Goal: Entertainment & Leisure: Consume media (video, audio)

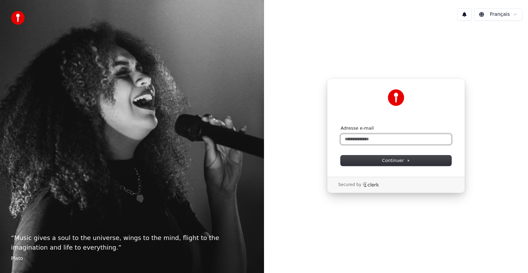
click at [367, 136] on input "Adresse e-mail" at bounding box center [396, 139] width 111 height 10
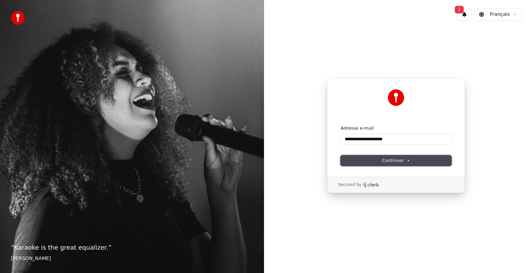
click at [381, 155] on button "Continuer" at bounding box center [396, 160] width 111 height 10
type input "**********"
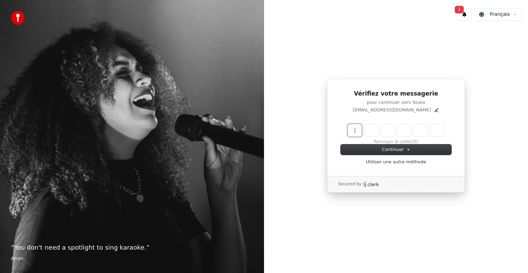
click at [371, 129] on input "Enter verification code" at bounding box center [403, 130] width 110 height 12
type input "******"
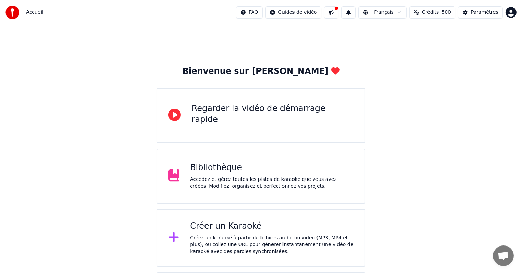
click at [216, 241] on div "Créez un karaoké à partir de fichiers audio ou vidéo (MP3, MP4 et plus), ou col…" at bounding box center [272, 245] width 164 height 21
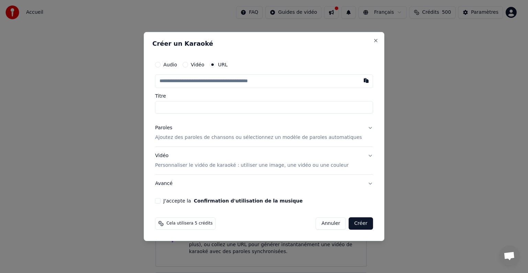
type input "**********"
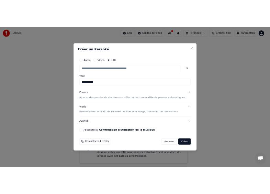
scroll to position [0, 0]
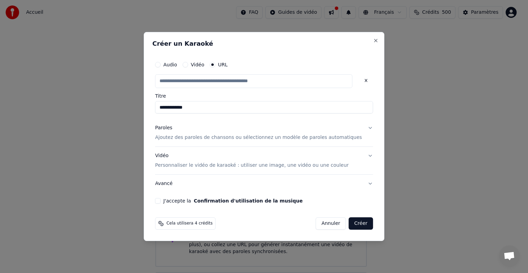
click at [161, 202] on button "J'accepte la Confirmation d'utilisation de la musique" at bounding box center [158, 201] width 6 height 6
click at [349, 226] on button "Créer" at bounding box center [361, 223] width 24 height 12
type input "**********"
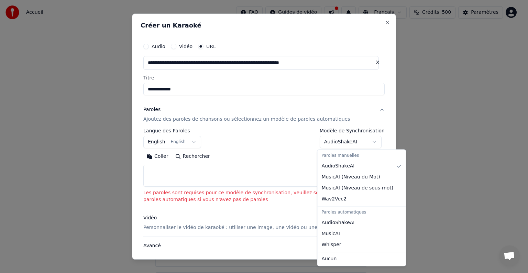
click at [374, 141] on body "**********" at bounding box center [261, 174] width 522 height 348
select select "**********"
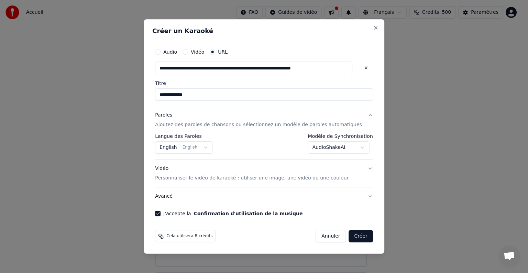
click at [349, 236] on button "Créer" at bounding box center [361, 236] width 24 height 12
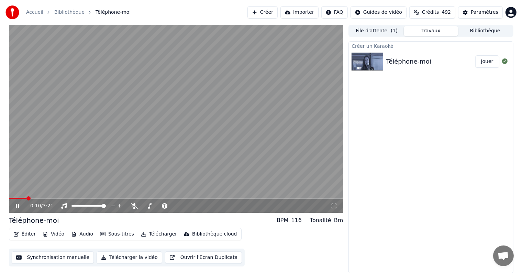
click at [17, 205] on icon at bounding box center [17, 206] width 3 height 4
click at [368, 241] on div "Créer un Karaoké Téléphone-moi Jouer" at bounding box center [431, 157] width 165 height 232
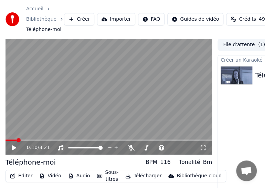
click at [119, 58] on video at bounding box center [109, 97] width 206 height 116
click at [13, 147] on icon at bounding box center [13, 147] width 3 height 4
click at [76, 19] on button "Créer" at bounding box center [79, 19] width 30 height 12
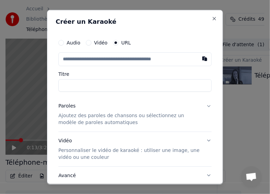
type input "**********"
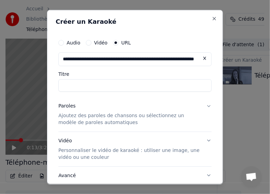
scroll to position [0, 53]
type input "**********"
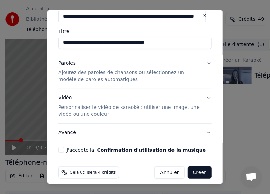
type input "**********"
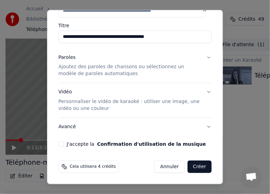
scroll to position [48, 0]
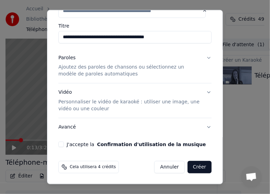
click at [59, 145] on button "J'accepte la Confirmation d'utilisation de la musique" at bounding box center [61, 144] width 6 height 6
click at [204, 92] on button "Vidéo Personnaliser le vidéo de karaoké : utiliser une image, une vidéo ou une …" at bounding box center [134, 100] width 153 height 34
type input "**********"
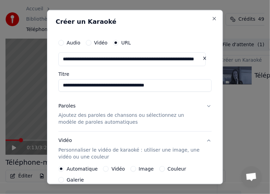
scroll to position [105, 0]
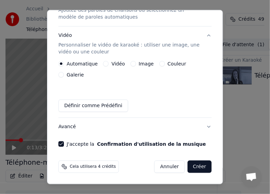
click at [191, 168] on button "Créer" at bounding box center [200, 166] width 24 height 12
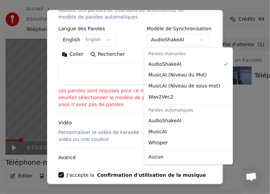
click at [198, 41] on body "**********" at bounding box center [132, 97] width 265 height 194
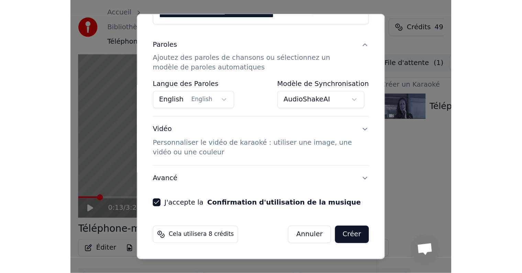
scroll to position [74, 0]
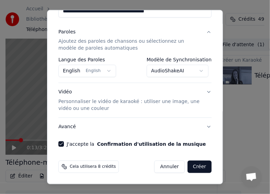
click at [195, 166] on button "Créer" at bounding box center [200, 166] width 24 height 12
select select "**********"
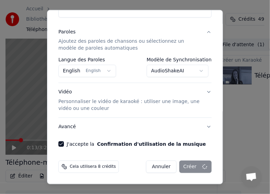
select select
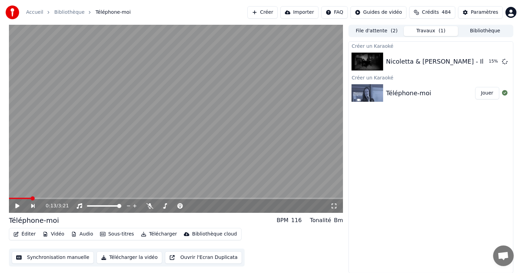
scroll to position [0, 0]
click at [5, 238] on div "0:13 / 3:21 Téléphone-moi BPM 116 Tonalité Bm Éditer Vidéo Audio Sous-titres Té…" at bounding box center [261, 149] width 516 height 249
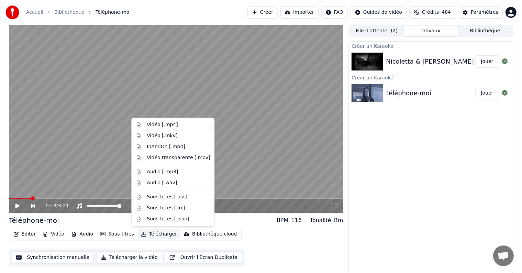
click at [153, 234] on button "Télécharger" at bounding box center [159, 234] width 42 height 10
click at [177, 125] on div "Vidéo [.mp4]" at bounding box center [178, 124] width 63 height 7
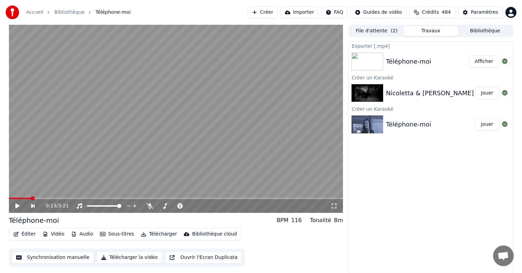
click at [433, 92] on div "Nicoletta & [PERSON_NAME] - Il est mort le soleil" at bounding box center [461, 93] width 151 height 10
click at [485, 91] on button "Jouer" at bounding box center [488, 93] width 24 height 12
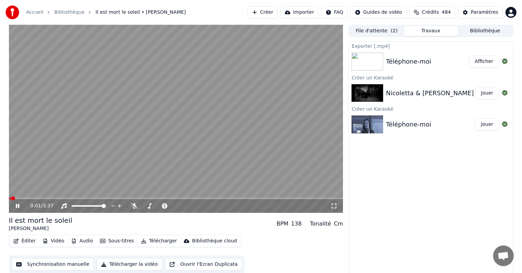
click at [15, 205] on icon at bounding box center [22, 206] width 16 height 6
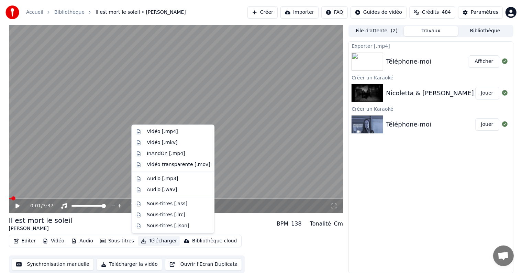
click at [148, 238] on button "Télécharger" at bounding box center [159, 241] width 42 height 10
click at [161, 131] on div "Vidéo [.mp4]" at bounding box center [162, 131] width 31 height 7
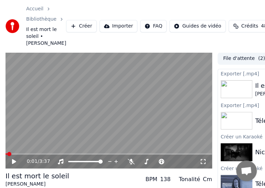
click at [227, 48] on div "Accueil Bibliothèque Il est mort le soleil • [PERSON_NAME] Importer FAQ Guides …" at bounding box center [132, 26] width 265 height 52
click at [238, 48] on div "Accueil Bibliothèque Il est mort le soleil • [PERSON_NAME] Importer FAQ Guides …" at bounding box center [132, 26] width 265 height 52
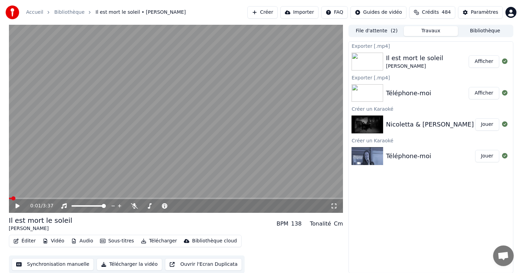
click at [370, 206] on div "Exporter [.mp4] Il est mort le soleil [PERSON_NAME] Afficher Exporter [.mp4] Té…" at bounding box center [431, 157] width 165 height 232
click at [17, 205] on icon at bounding box center [17, 206] width 4 height 5
click at [114, 204] on icon at bounding box center [113, 206] width 7 height 7
click at [119, 204] on icon at bounding box center [120, 206] width 7 height 7
click at [12, 196] on video at bounding box center [176, 119] width 335 height 188
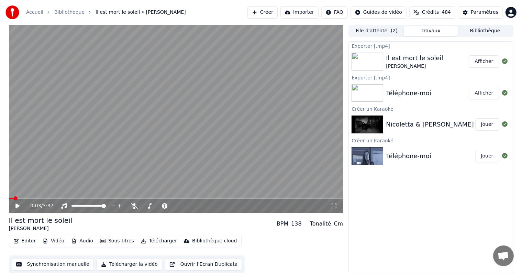
click at [13, 198] on span at bounding box center [11, 198] width 4 height 1
click at [15, 206] on icon at bounding box center [22, 206] width 16 height 6
click at [14, 203] on icon at bounding box center [22, 206] width 16 height 6
click at [220, 204] on icon at bounding box center [220, 206] width 7 height 7
click at [213, 204] on icon at bounding box center [214, 206] width 7 height 7
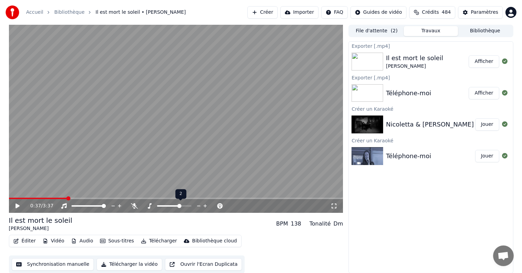
click at [180, 205] on span at bounding box center [174, 205] width 34 height 1
click at [15, 198] on span at bounding box center [12, 198] width 6 height 1
click at [15, 204] on icon at bounding box center [17, 206] width 4 height 5
click at [172, 205] on span at bounding box center [168, 205] width 23 height 1
click at [15, 198] on span at bounding box center [12, 198] width 6 height 1
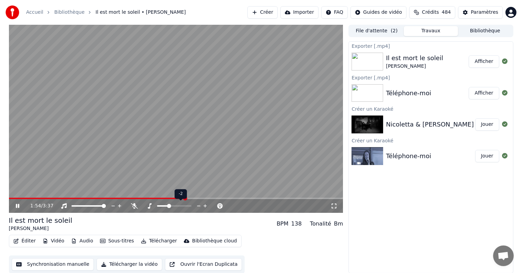
click at [168, 206] on span at bounding box center [162, 205] width 11 height 1
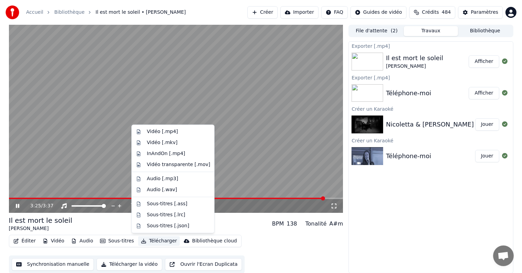
click at [153, 239] on button "Télécharger" at bounding box center [159, 241] width 42 height 10
click at [171, 133] on div "Vidéo [.mp4]" at bounding box center [162, 131] width 31 height 7
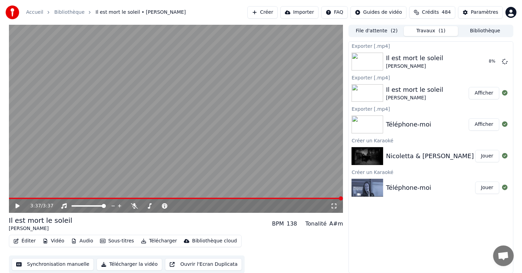
click at [485, 188] on button "Jouer" at bounding box center [488, 188] width 24 height 12
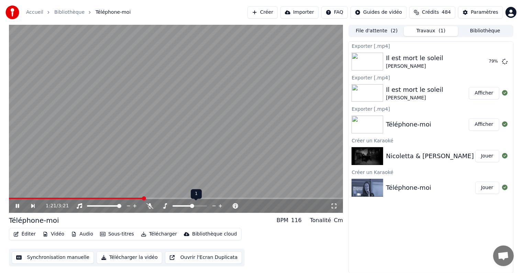
click at [192, 206] on span at bounding box center [190, 205] width 34 height 1
click at [12, 198] on span at bounding box center [10, 198] width 3 height 1
click at [15, 205] on icon at bounding box center [22, 206] width 16 height 6
click at [322, 71] on video at bounding box center [176, 119] width 335 height 188
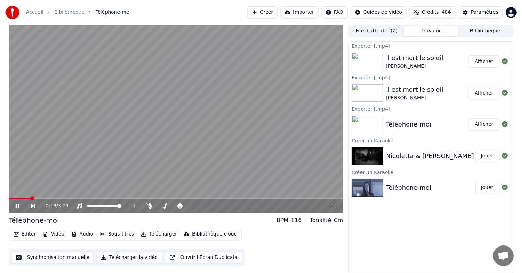
click at [171, 123] on video at bounding box center [176, 119] width 335 height 188
click at [316, 119] on video at bounding box center [176, 119] width 335 height 188
click at [182, 129] on video at bounding box center [176, 119] width 335 height 188
click at [16, 206] on icon at bounding box center [17, 206] width 4 height 5
click at [11, 198] on span at bounding box center [10, 198] width 3 height 1
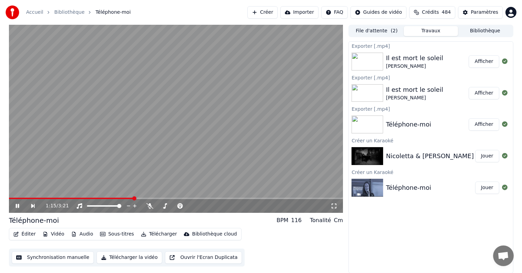
click at [17, 204] on icon at bounding box center [22, 206] width 16 height 6
click at [197, 206] on span at bounding box center [190, 205] width 34 height 1
click at [192, 206] on span at bounding box center [183, 205] width 20 height 1
click at [13, 198] on span at bounding box center [11, 198] width 5 height 1
click at [15, 204] on icon at bounding box center [17, 206] width 4 height 5
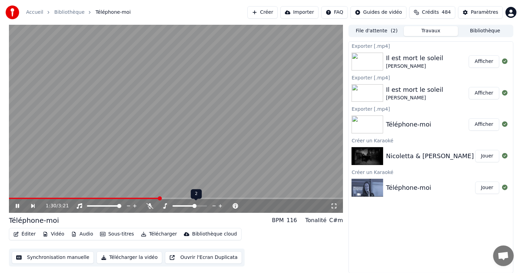
click at [194, 206] on span at bounding box center [190, 205] width 34 height 1
click at [12, 198] on span at bounding box center [10, 198] width 3 height 1
click at [18, 205] on icon at bounding box center [22, 206] width 16 height 6
click at [187, 206] on span at bounding box center [180, 205] width 14 height 1
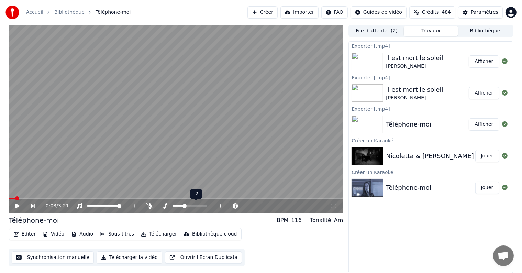
click at [184, 205] on span at bounding box center [178, 205] width 11 height 1
click at [16, 205] on icon at bounding box center [17, 206] width 4 height 5
click at [181, 205] on span at bounding box center [178, 205] width 11 height 1
click at [10, 199] on span at bounding box center [10, 198] width 2 height 1
click at [17, 198] on span at bounding box center [13, 198] width 8 height 1
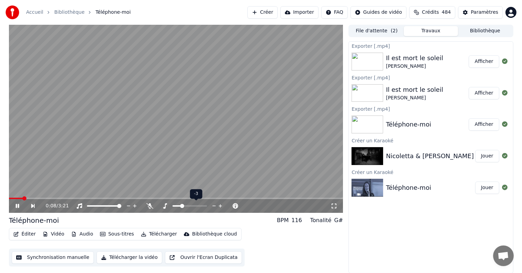
click at [180, 205] on span at bounding box center [182, 206] width 4 height 4
click at [179, 205] on span at bounding box center [176, 205] width 6 height 1
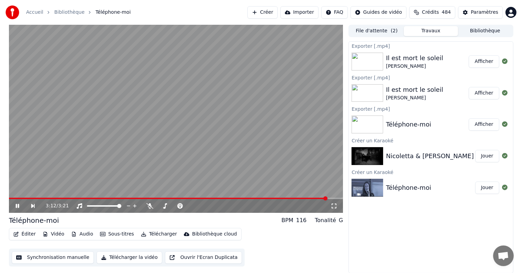
click at [221, 117] on video at bounding box center [176, 119] width 335 height 188
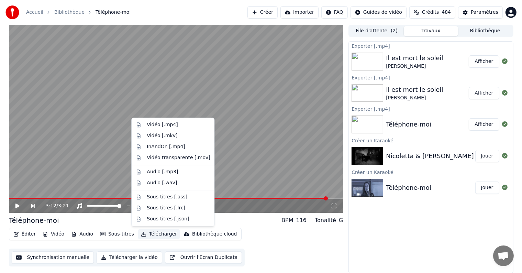
click at [161, 234] on button "Télécharger" at bounding box center [159, 234] width 42 height 10
click at [154, 123] on div "Vidéo [.mp4]" at bounding box center [162, 124] width 31 height 7
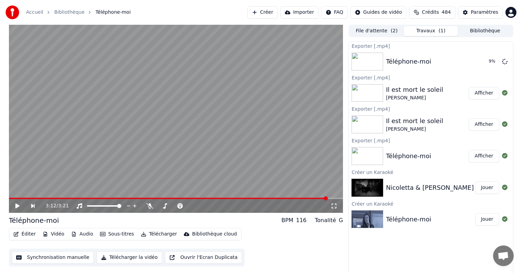
click at [484, 188] on button "Jouer" at bounding box center [488, 188] width 24 height 12
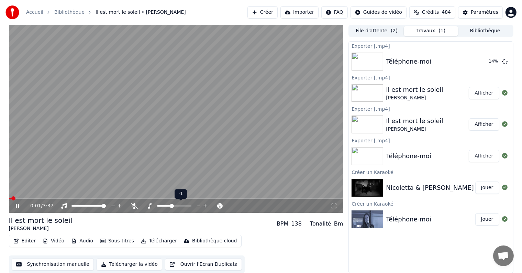
click at [170, 206] on span at bounding box center [174, 205] width 34 height 1
click at [169, 205] on span at bounding box center [162, 205] width 11 height 1
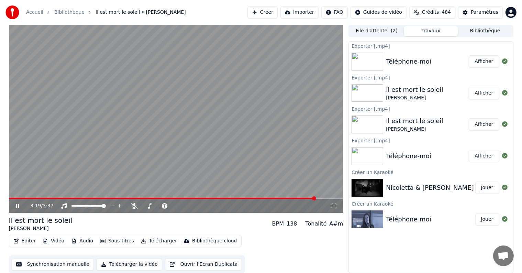
click at [15, 205] on icon at bounding box center [22, 206] width 16 height 6
click at [173, 204] on div at bounding box center [180, 206] width 55 height 7
click at [173, 205] on span at bounding box center [174, 205] width 34 height 1
click at [12, 198] on span at bounding box center [10, 198] width 3 height 1
click at [15, 205] on icon at bounding box center [17, 206] width 4 height 5
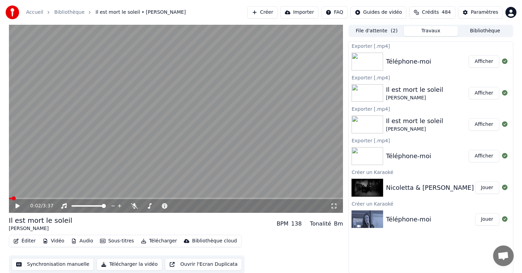
click at [12, 198] on span at bounding box center [10, 198] width 3 height 1
click at [15, 205] on icon at bounding box center [22, 206] width 16 height 6
click at [490, 218] on button "Jouer" at bounding box center [488, 219] width 24 height 12
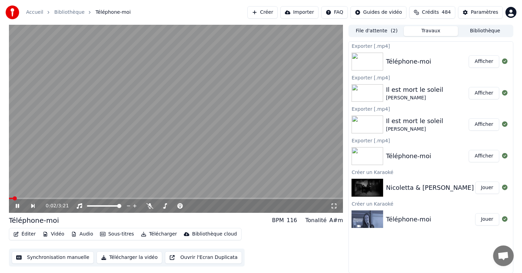
click at [17, 204] on icon at bounding box center [16, 206] width 3 height 4
click at [177, 205] on span at bounding box center [176, 205] width 6 height 1
click at [15, 204] on icon at bounding box center [22, 206] width 16 height 6
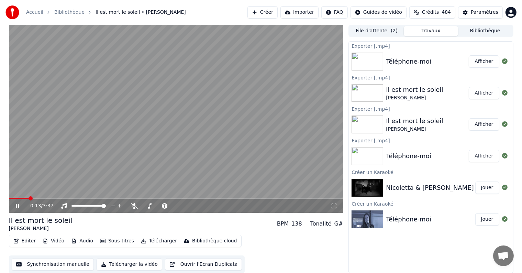
click at [17, 204] on icon at bounding box center [17, 206] width 3 height 4
click at [11, 198] on span at bounding box center [10, 198] width 3 height 1
click at [17, 206] on icon at bounding box center [17, 206] width 4 height 5
click at [15, 198] on span at bounding box center [12, 198] width 6 height 1
click at [205, 205] on icon at bounding box center [205, 206] width 7 height 7
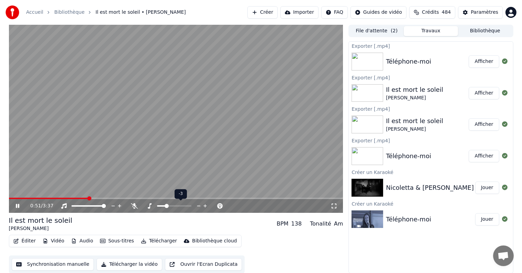
click at [205, 205] on icon at bounding box center [205, 206] width 7 height 7
click at [10, 198] on span at bounding box center [9, 198] width 1 height 1
click at [485, 220] on button "Jouer" at bounding box center [488, 219] width 24 height 12
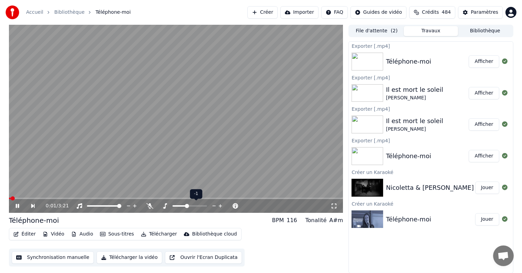
click at [165, 206] on icon at bounding box center [165, 206] width 7 height 6
click at [179, 206] on span at bounding box center [176, 205] width 6 height 1
click at [9, 198] on span at bounding box center [9, 198] width 0 height 1
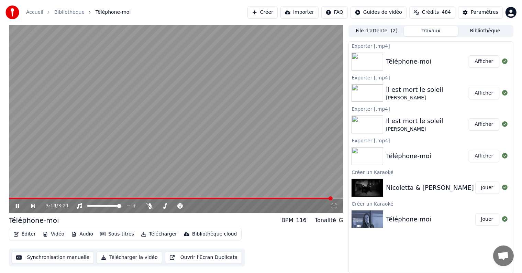
click at [17, 205] on icon at bounding box center [22, 206] width 16 height 6
click at [399, 156] on div "Téléphone-moi" at bounding box center [408, 156] width 45 height 10
click at [486, 156] on button "Afficher" at bounding box center [484, 156] width 30 height 12
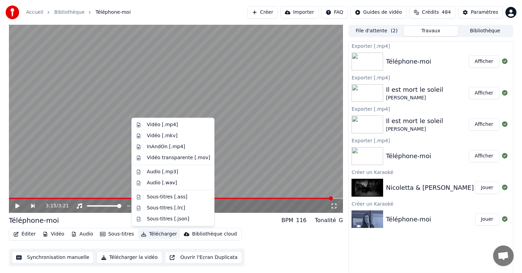
click at [151, 232] on button "Télécharger" at bounding box center [159, 234] width 42 height 10
click at [161, 126] on div "Vidéo [.mp4]" at bounding box center [162, 124] width 31 height 7
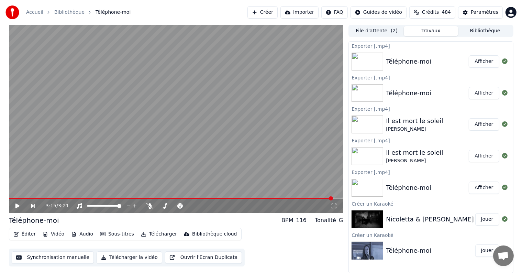
click at [478, 63] on button "Afficher" at bounding box center [484, 61] width 30 height 12
click at [488, 217] on button "Jouer" at bounding box center [488, 219] width 24 height 12
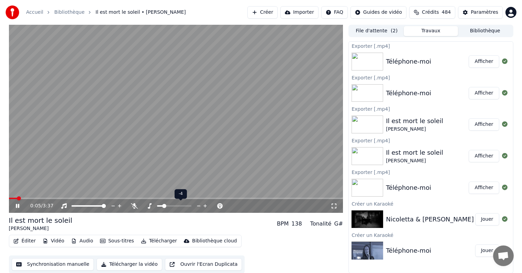
click at [204, 205] on icon at bounding box center [205, 206] width 7 height 7
click at [18, 206] on icon at bounding box center [17, 206] width 3 height 4
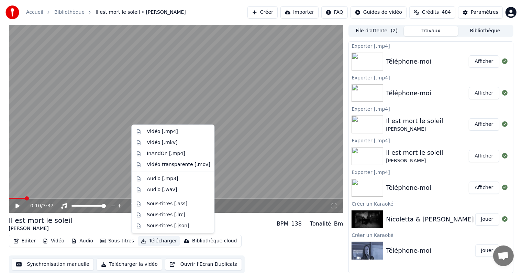
click at [153, 239] on button "Télécharger" at bounding box center [159, 241] width 42 height 10
click at [173, 132] on div "Vidéo [.mp4]" at bounding box center [162, 131] width 31 height 7
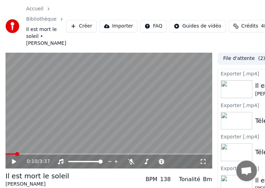
click at [10, 47] on div "Accueil Bibliothèque Il est mort le soleil • [PERSON_NAME]" at bounding box center [36, 26] width 61 height 41
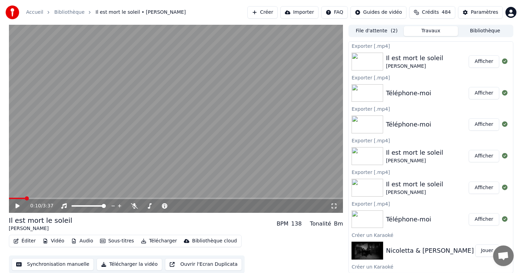
click at [471, 62] on button "Afficher" at bounding box center [484, 61] width 30 height 12
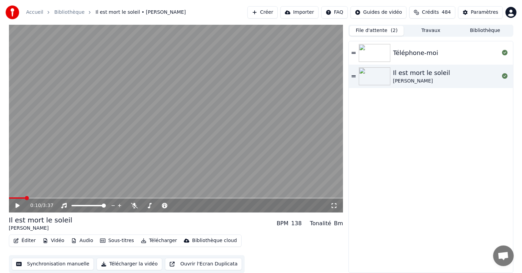
click at [375, 32] on button "File d'attente ( 2 )" at bounding box center [377, 31] width 54 height 10
click at [491, 31] on button "Bibliothèque" at bounding box center [485, 31] width 54 height 10
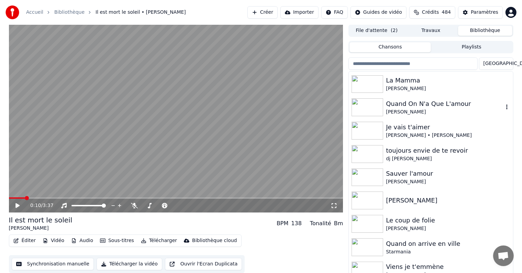
scroll to position [44, 0]
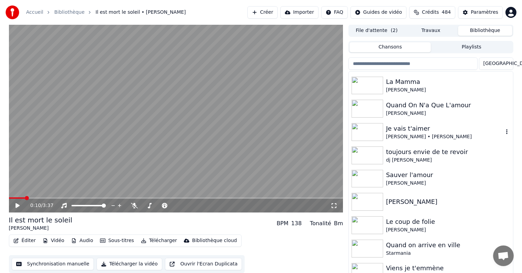
click at [374, 131] on img at bounding box center [368, 132] width 32 height 18
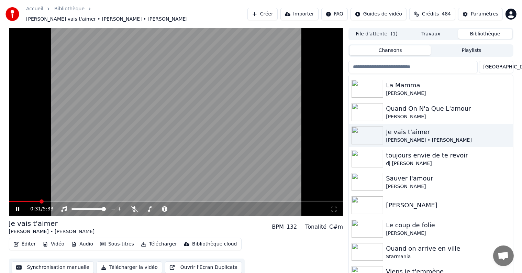
click at [40, 201] on span at bounding box center [176, 201] width 335 height 1
click at [55, 201] on span at bounding box center [176, 201] width 335 height 1
click at [78, 201] on span at bounding box center [176, 201] width 335 height 1
click at [93, 201] on span at bounding box center [176, 201] width 335 height 1
click at [205, 207] on icon at bounding box center [205, 208] width 3 height 3
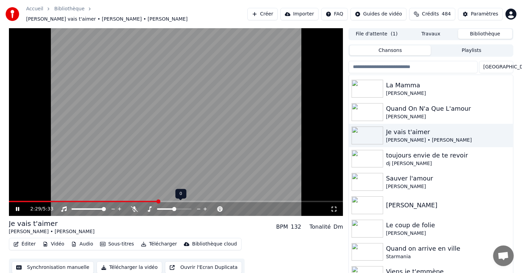
click at [205, 207] on icon at bounding box center [205, 208] width 3 height 3
click at [97, 201] on span at bounding box center [53, 201] width 88 height 1
click at [86, 201] on span at bounding box center [47, 201] width 77 height 1
click at [206, 206] on icon at bounding box center [205, 209] width 7 height 7
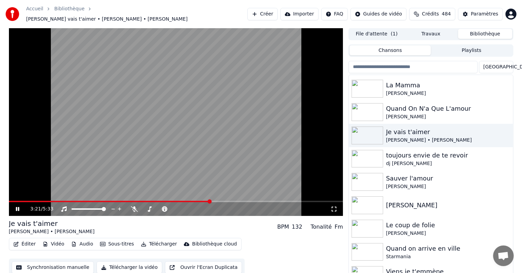
click at [210, 201] on span at bounding box center [176, 201] width 335 height 1
click at [169, 208] on span at bounding box center [162, 208] width 11 height 1
click at [166, 208] on span at bounding box center [161, 208] width 9 height 1
click at [34, 201] on span at bounding box center [21, 201] width 25 height 1
click at [62, 201] on span at bounding box center [176, 201] width 335 height 1
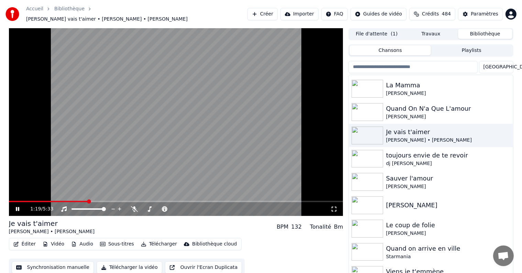
click at [88, 201] on span at bounding box center [176, 201] width 335 height 1
click at [163, 208] on span at bounding box center [160, 208] width 6 height 1
